Goal: Book appointment/travel/reservation

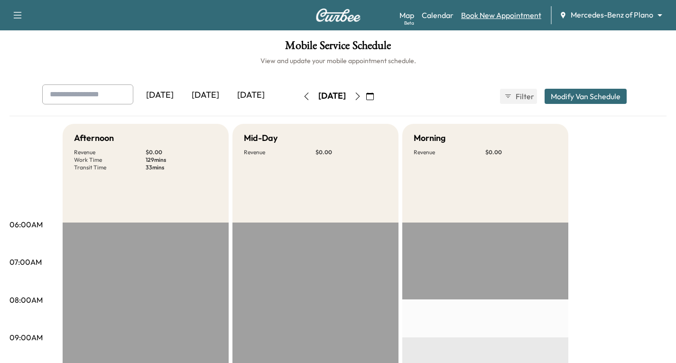
click at [480, 19] on link "Book New Appointment" at bounding box center [501, 14] width 80 height 11
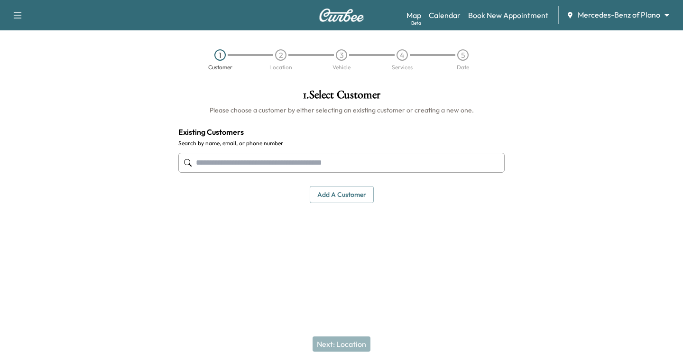
click at [327, 196] on button "Add a customer" at bounding box center [342, 195] width 64 height 18
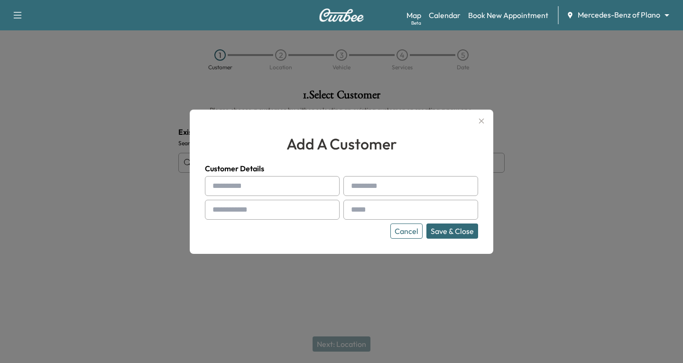
click at [222, 184] on input "text" at bounding box center [272, 186] width 135 height 20
type input "******"
click at [372, 188] on input "text" at bounding box center [411, 186] width 135 height 20
type input "******"
click at [224, 209] on input "text" at bounding box center [272, 210] width 135 height 20
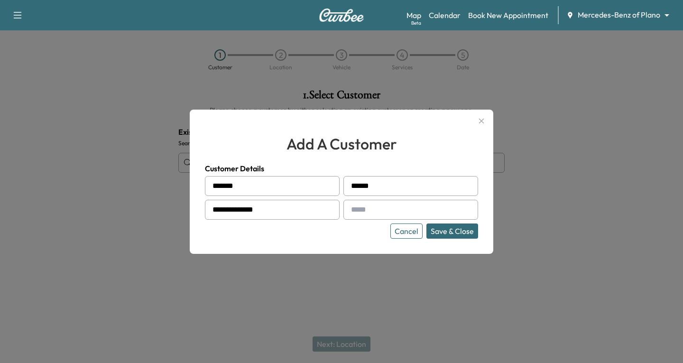
type input "**********"
click at [367, 213] on input "text" at bounding box center [411, 210] width 135 height 20
type input "**********"
click at [461, 231] on button "Save & Close" at bounding box center [453, 231] width 52 height 15
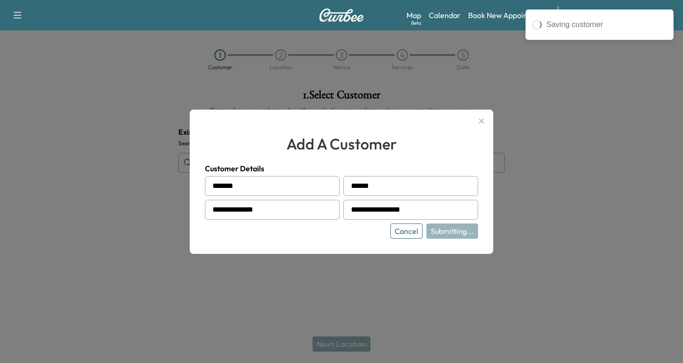
type input "**********"
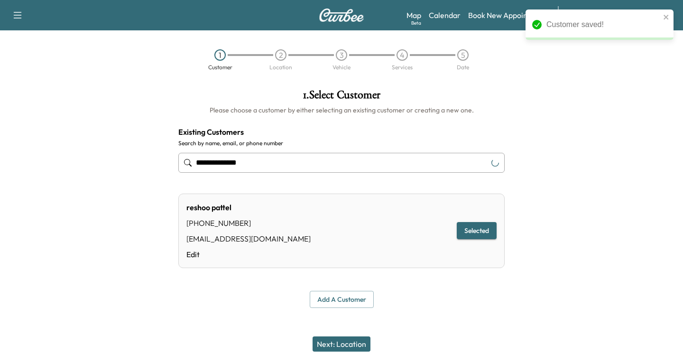
click at [355, 343] on button "Next: Location" at bounding box center [342, 343] width 58 height 15
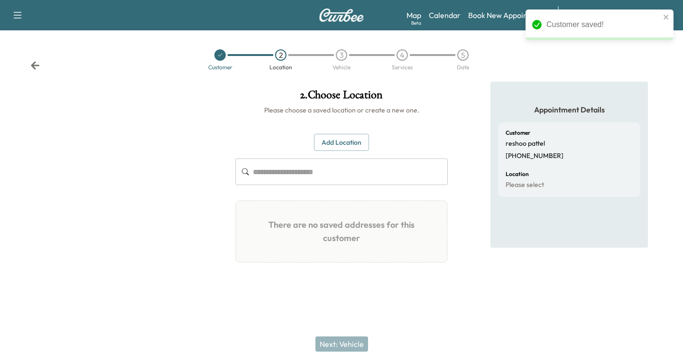
click at [335, 142] on button "Add Location" at bounding box center [341, 143] width 55 height 18
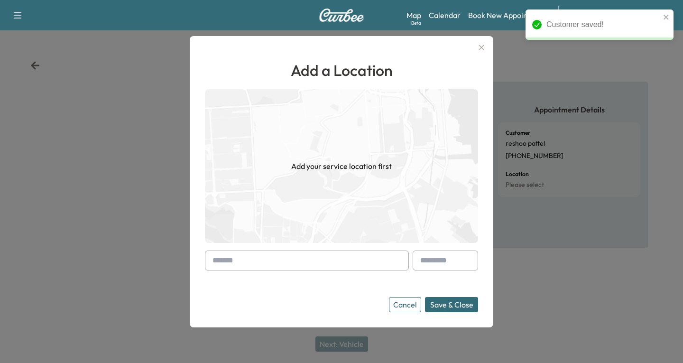
click at [216, 263] on div at bounding box center [214, 260] width 11 height 11
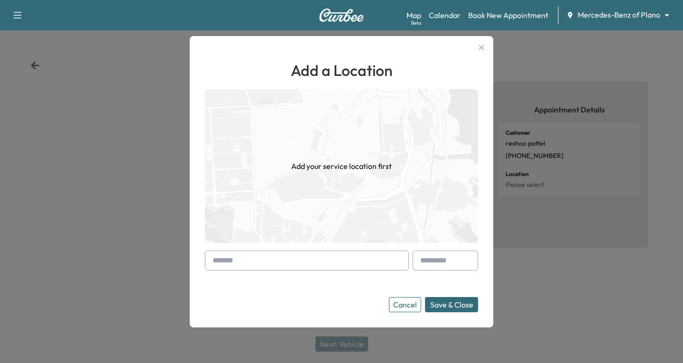
click at [207, 263] on input "text" at bounding box center [307, 261] width 204 height 20
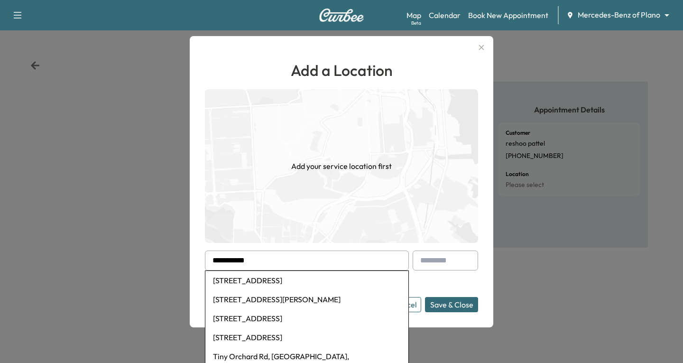
click at [285, 282] on li "[STREET_ADDRESS]" at bounding box center [307, 280] width 203 height 19
type input "**********"
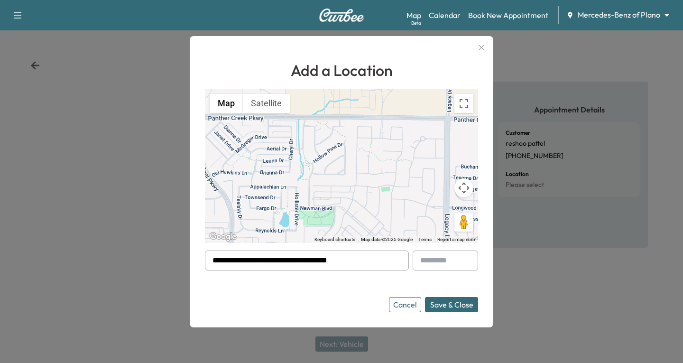
click at [435, 307] on button "Save & Close" at bounding box center [451, 304] width 53 height 15
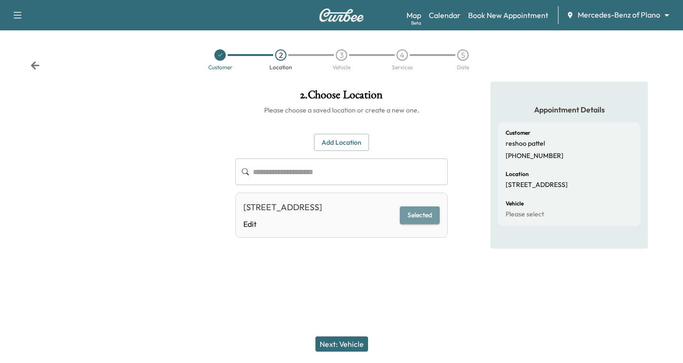
click at [415, 224] on button "Selected" at bounding box center [420, 215] width 40 height 18
click at [360, 343] on button "Next: Vehicle" at bounding box center [342, 343] width 53 height 15
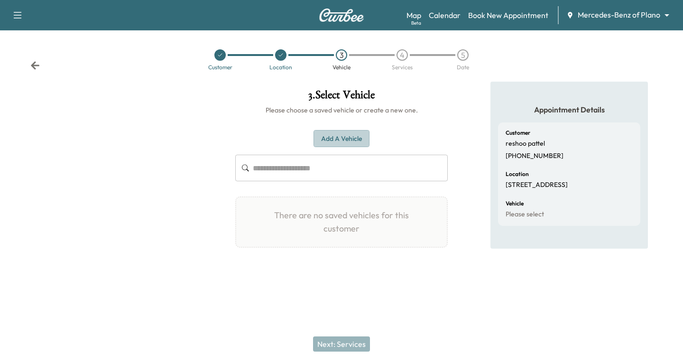
click at [346, 137] on button "Add a Vehicle" at bounding box center [342, 139] width 56 height 18
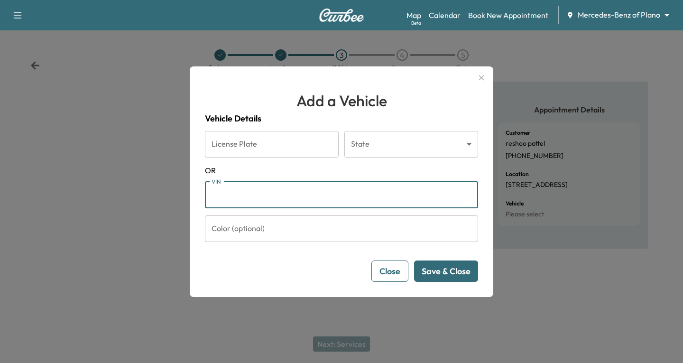
click at [223, 196] on input "VIN" at bounding box center [341, 195] width 273 height 27
click at [245, 192] on input "VIN" at bounding box center [341, 195] width 273 height 27
paste input "**********"
type input "**********"
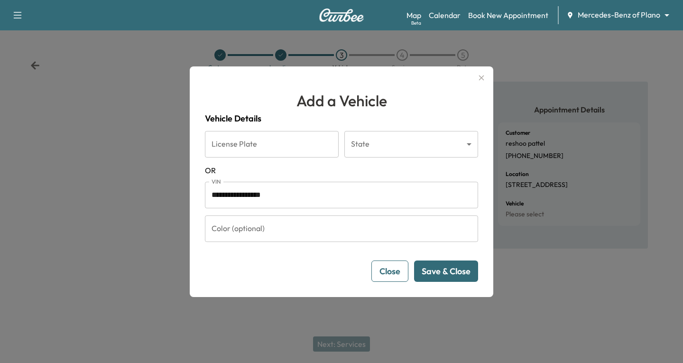
click at [448, 271] on button "Save & Close" at bounding box center [446, 271] width 64 height 21
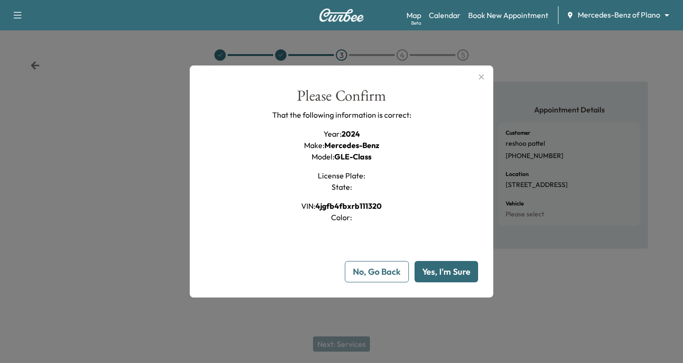
click at [456, 270] on button "Yes, I'm Sure" at bounding box center [447, 271] width 64 height 21
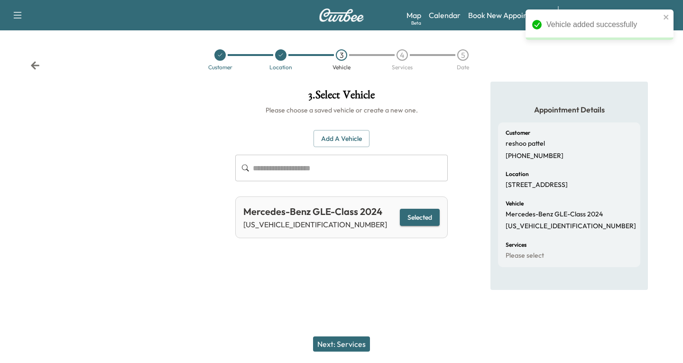
click at [343, 343] on button "Next: Services" at bounding box center [341, 343] width 57 height 15
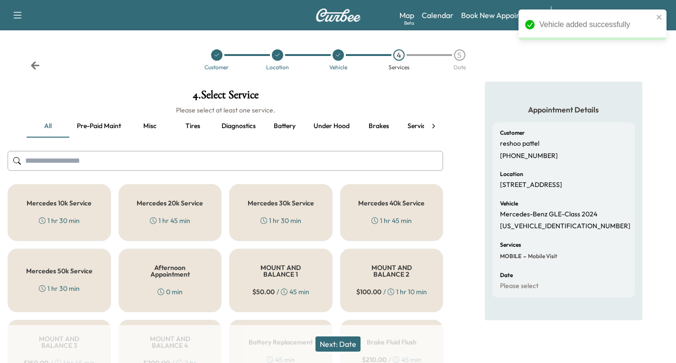
click at [62, 204] on h5 "Mercedes 10k Service" at bounding box center [59, 203] width 65 height 7
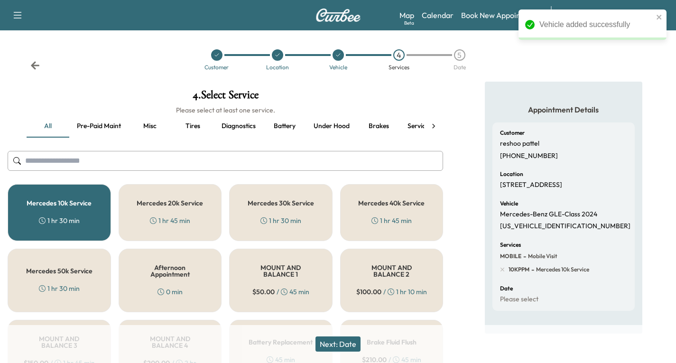
click at [348, 343] on button "Next: Date" at bounding box center [338, 343] width 45 height 15
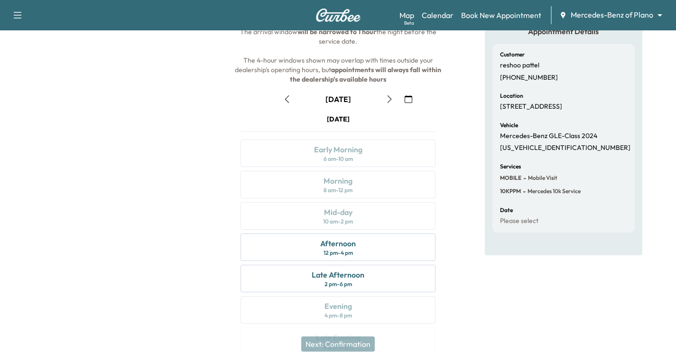
scroll to position [95, 0]
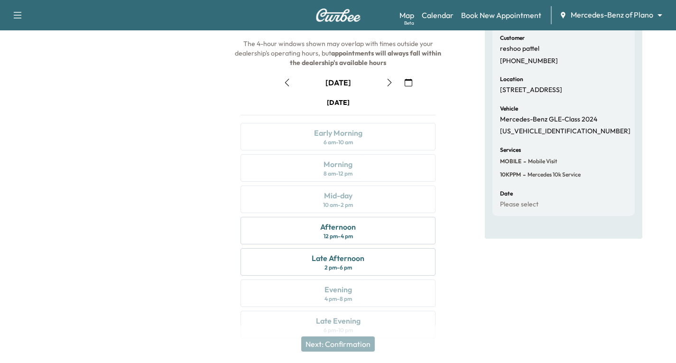
click at [391, 83] on icon "button" at bounding box center [390, 83] width 8 height 8
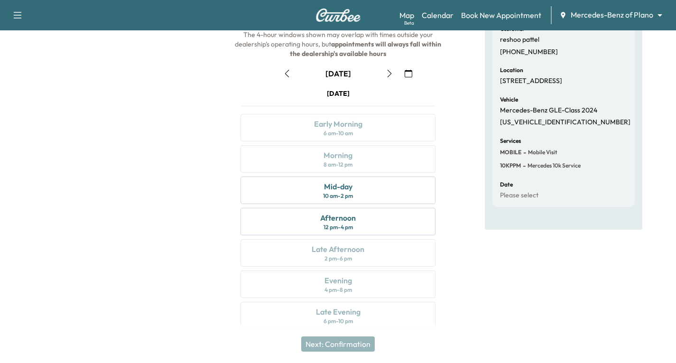
scroll to position [112, 0]
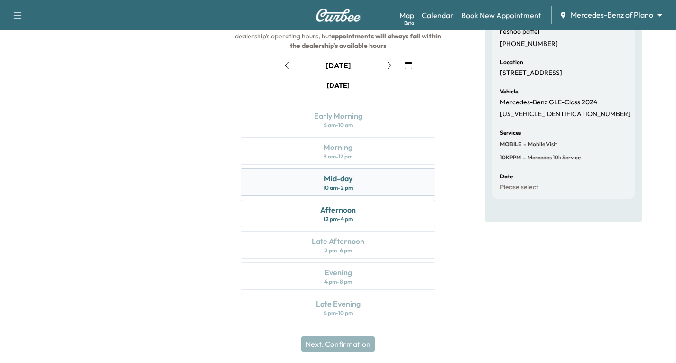
click at [393, 178] on div "Mid-day 10 am - 2 pm" at bounding box center [338, 182] width 195 height 28
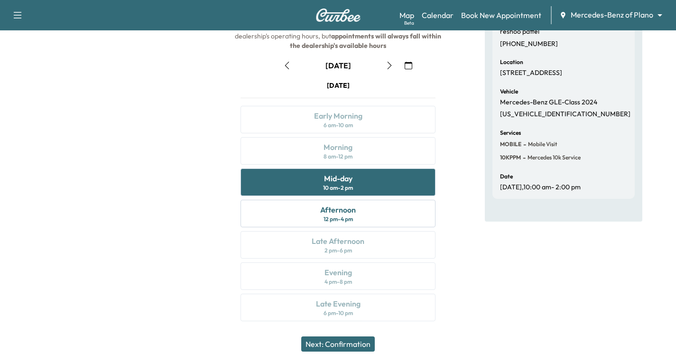
click at [348, 344] on button "Next: Confirmation" at bounding box center [338, 343] width 74 height 15
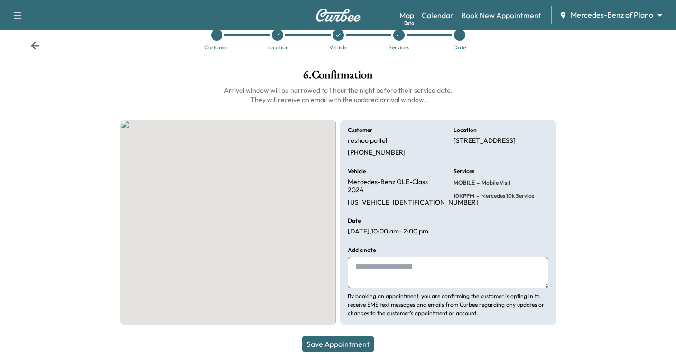
scroll to position [20, 0]
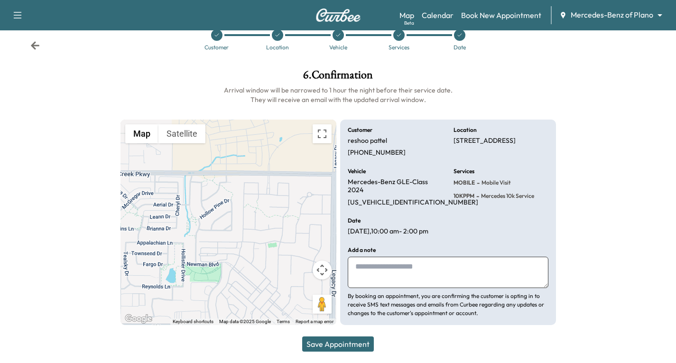
click at [340, 347] on button "Save Appointment" at bounding box center [338, 343] width 72 height 15
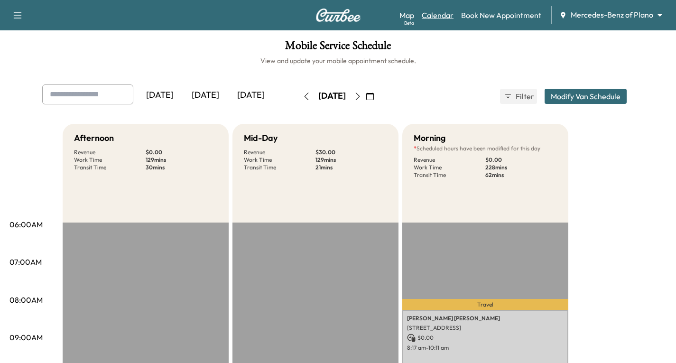
click at [443, 15] on link "Calendar" at bounding box center [438, 14] width 32 height 11
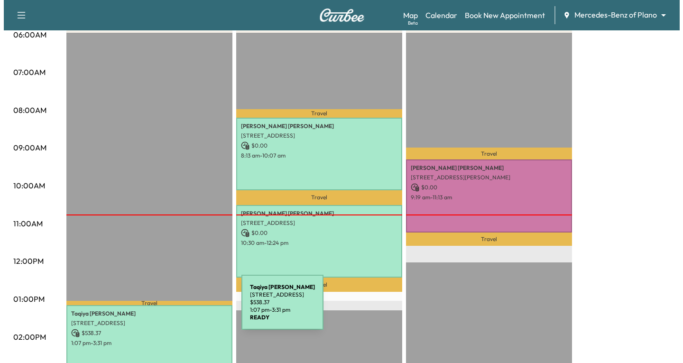
scroll to position [237, 0]
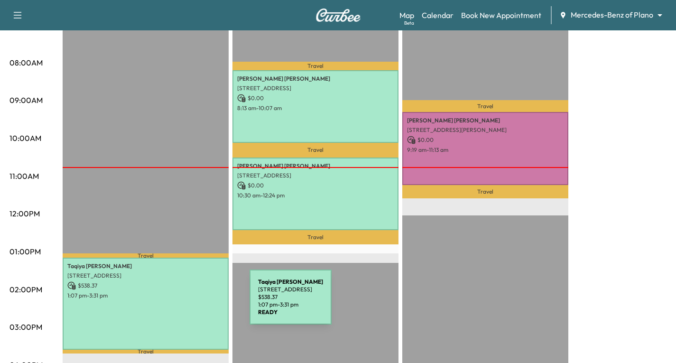
click at [178, 303] on div "Taqiya [PERSON_NAME] [STREET_ADDRESS] $ 538.37 1:07 pm - 3:31 pm" at bounding box center [146, 304] width 166 height 92
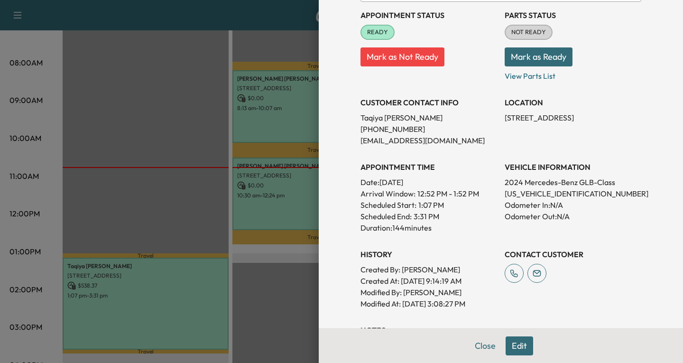
scroll to position [142, 0]
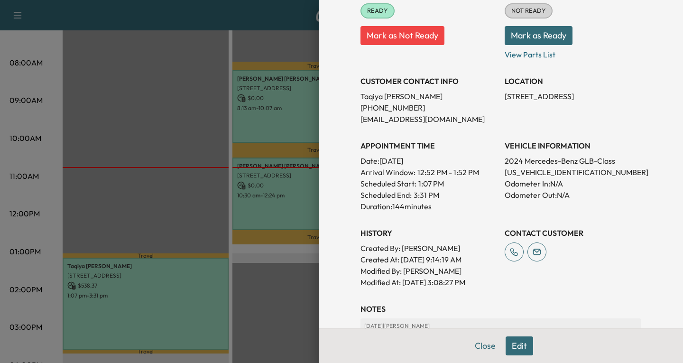
click at [508, 345] on button "Edit" at bounding box center [520, 345] width 28 height 19
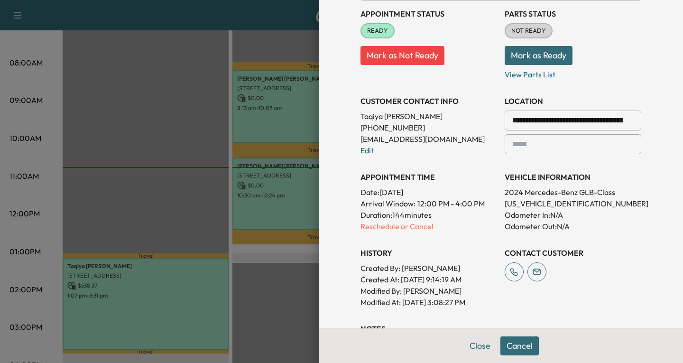
scroll to position [162, 0]
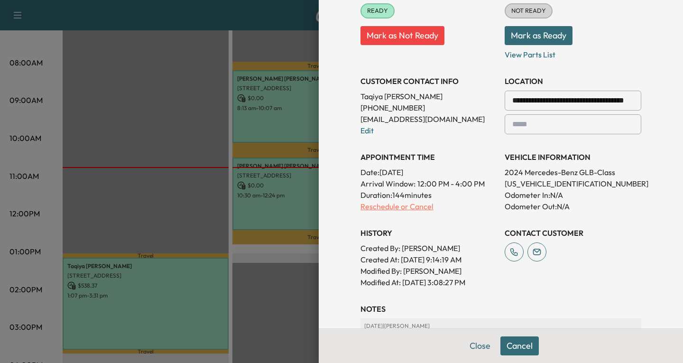
click at [421, 208] on p "Reschedule or Cancel" at bounding box center [429, 206] width 137 height 11
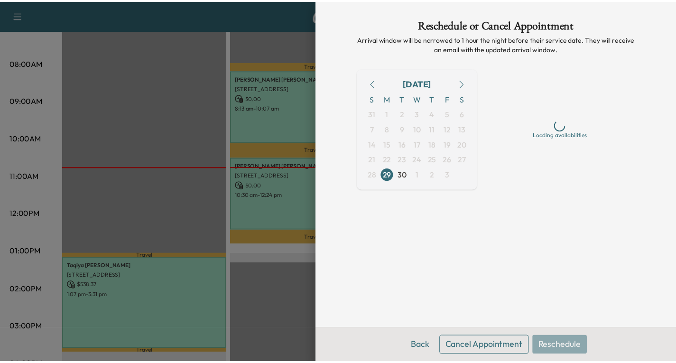
scroll to position [0, 0]
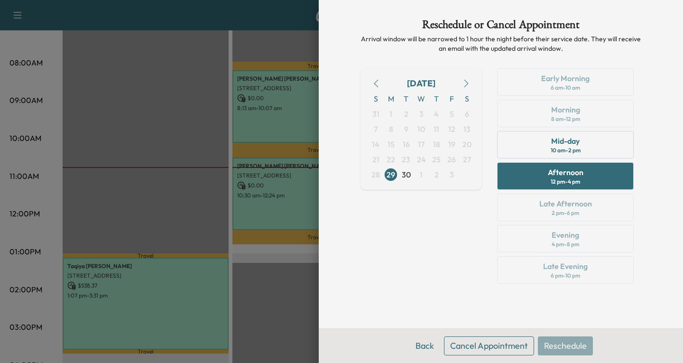
click at [496, 346] on button "Cancel Appointment" at bounding box center [489, 345] width 90 height 19
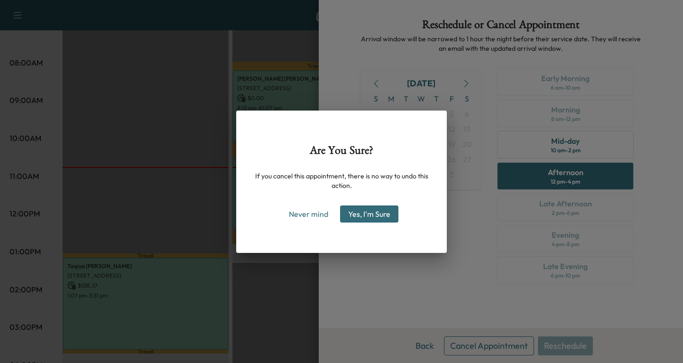
click at [368, 217] on button "Yes, I'm Sure" at bounding box center [369, 214] width 58 height 17
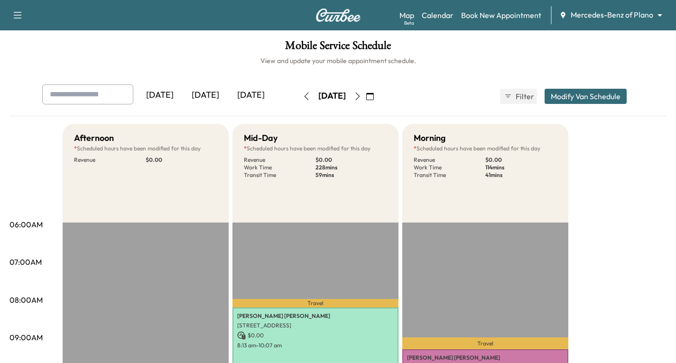
click at [19, 14] on icon "button" at bounding box center [17, 14] width 11 height 11
click at [25, 53] on button "Log Out" at bounding box center [34, 53] width 36 height 15
